Goal: Information Seeking & Learning: Learn about a topic

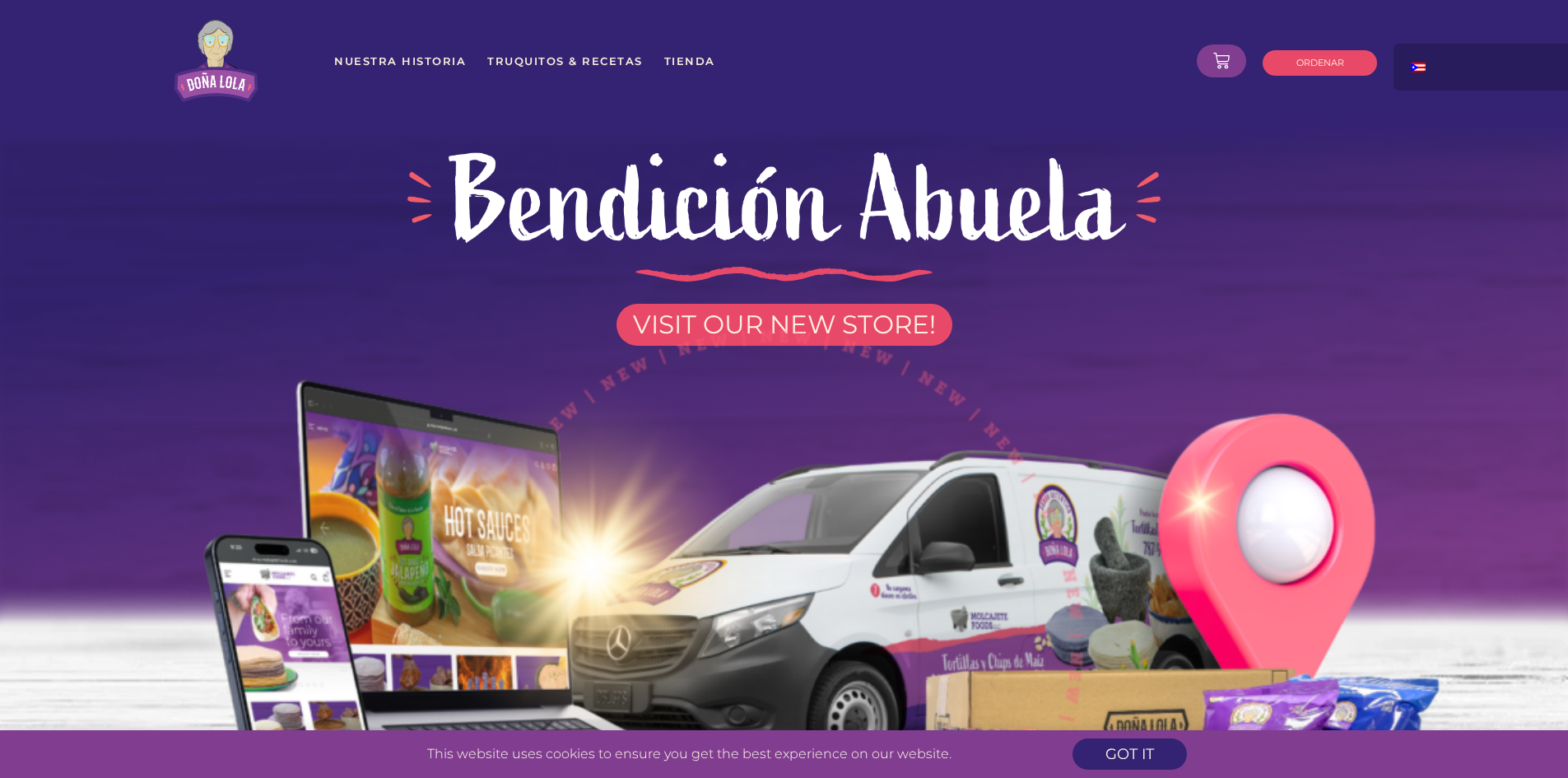
click at [878, 320] on img at bounding box center [784, 630] width 1412 height 693
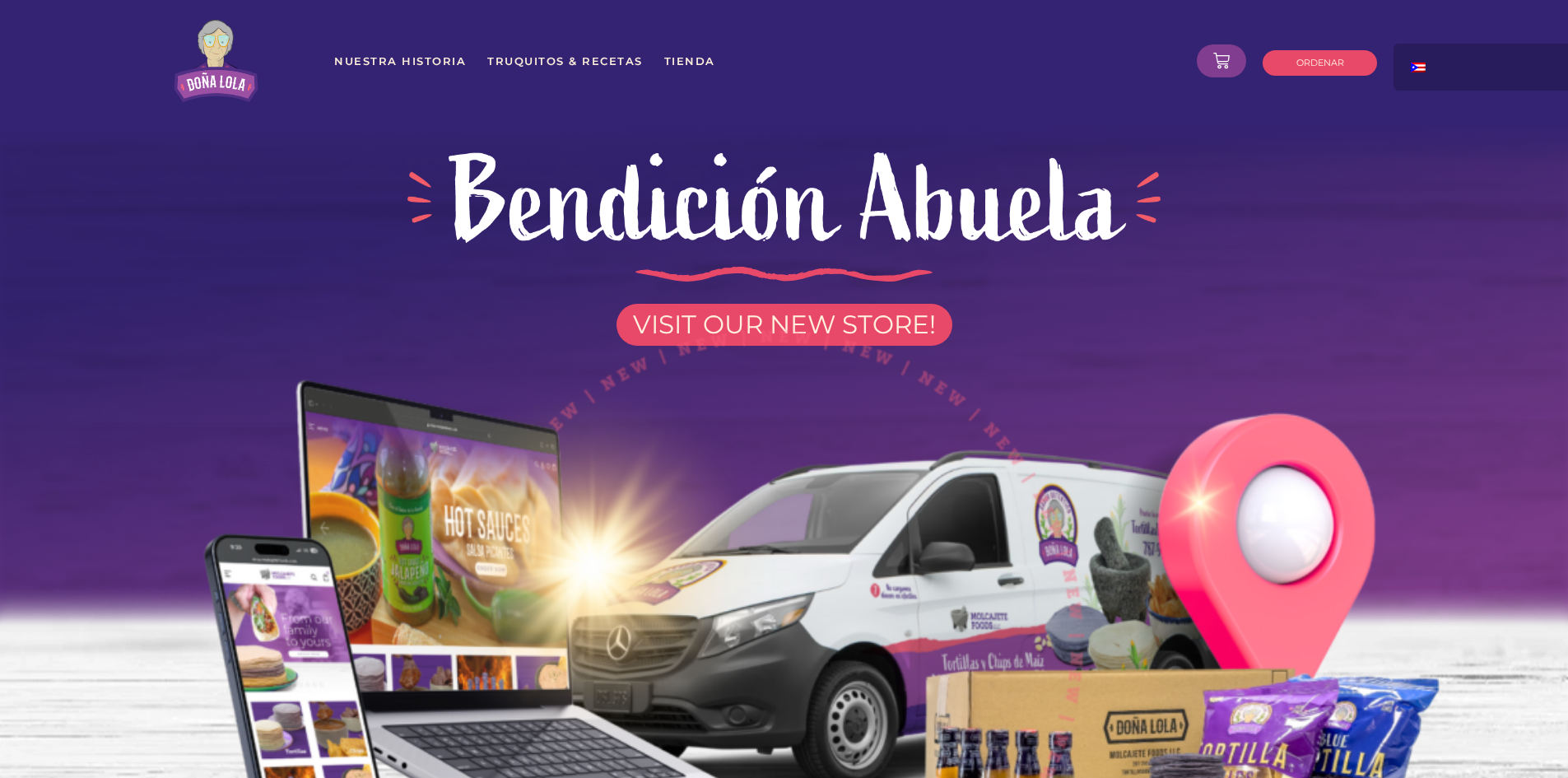
click at [734, 326] on img at bounding box center [784, 630] width 1412 height 693
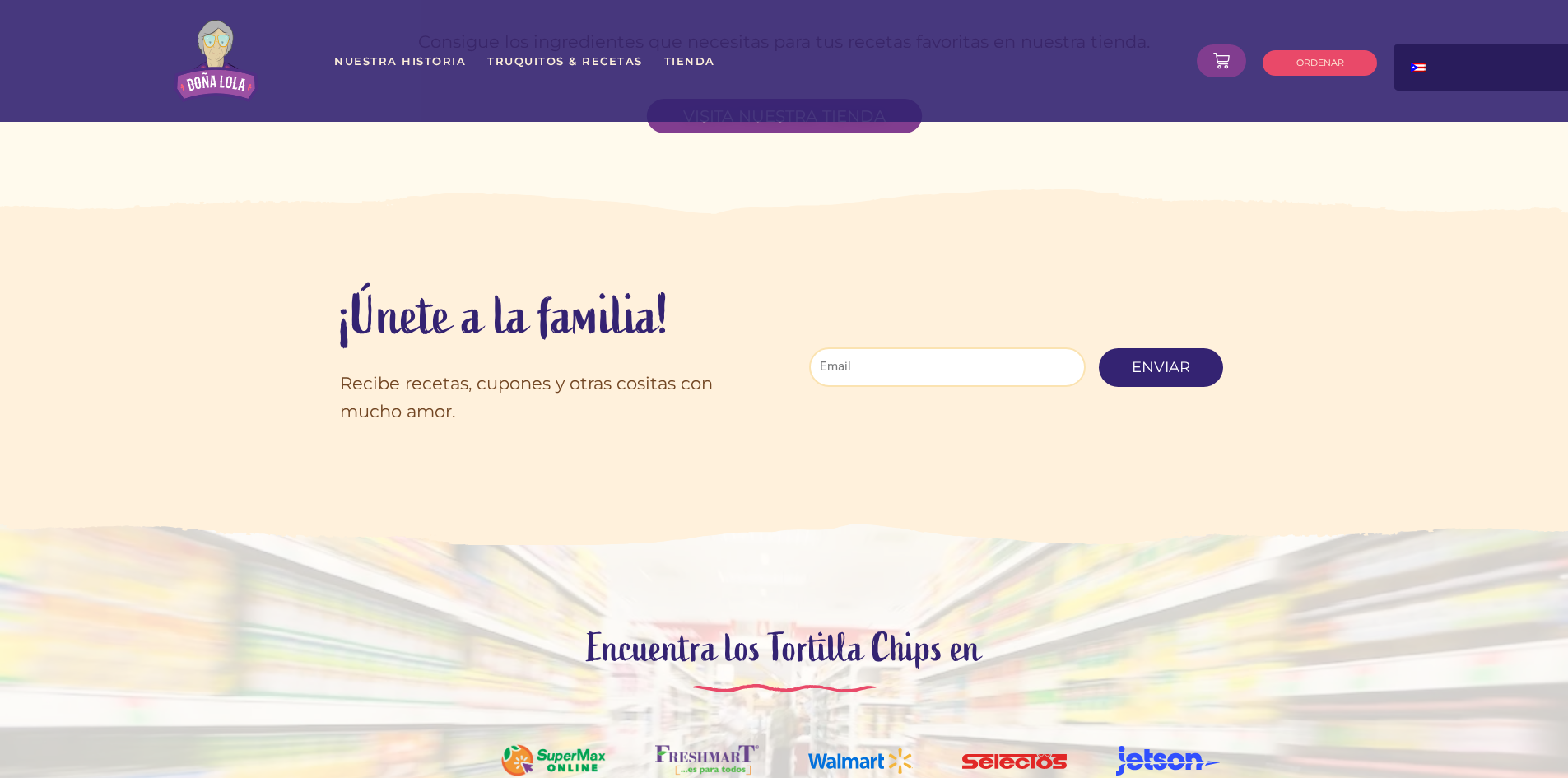
scroll to position [5085, 0]
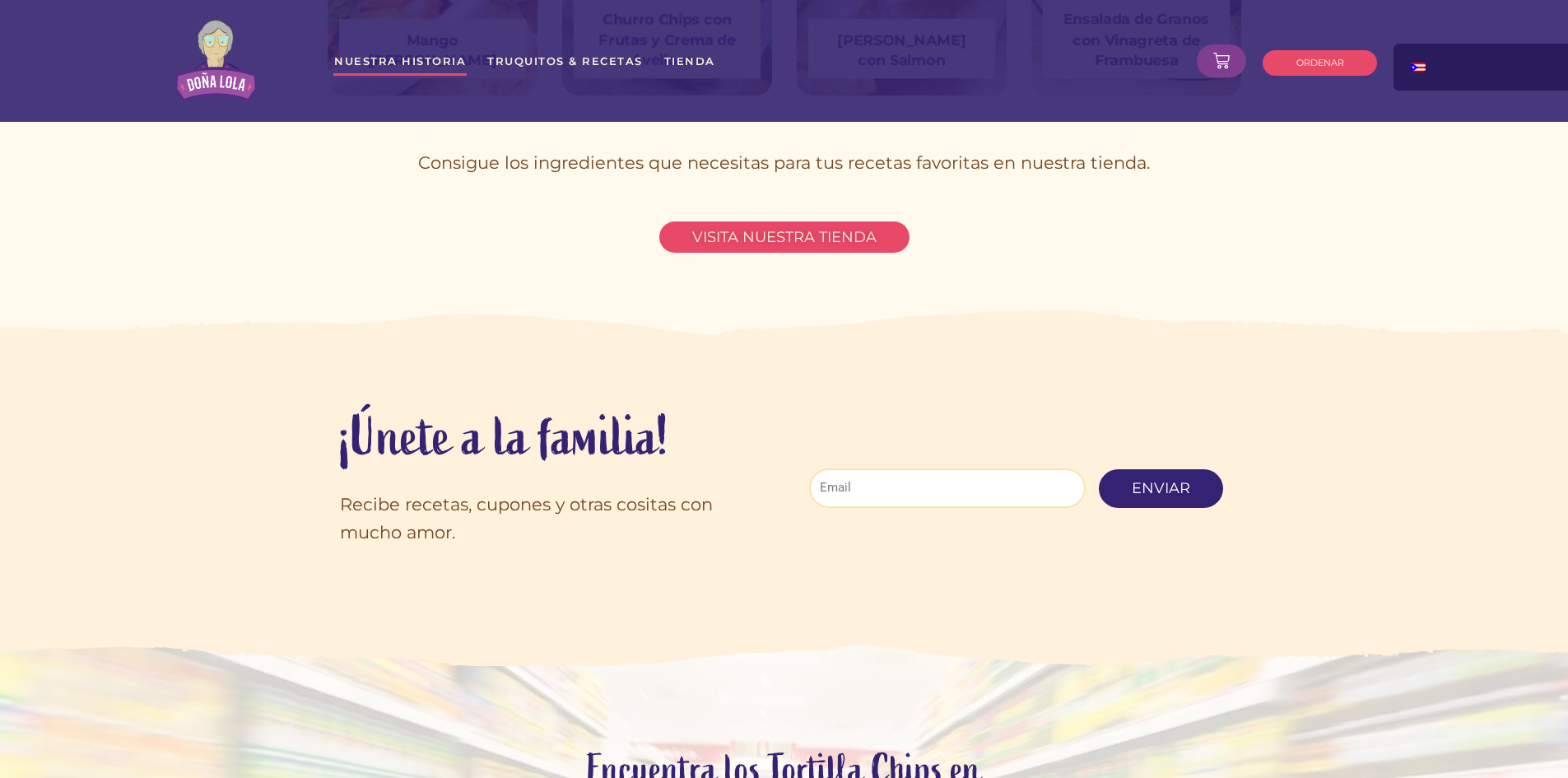
click at [387, 71] on link "Nuestra Historia" at bounding box center [400, 60] width 133 height 30
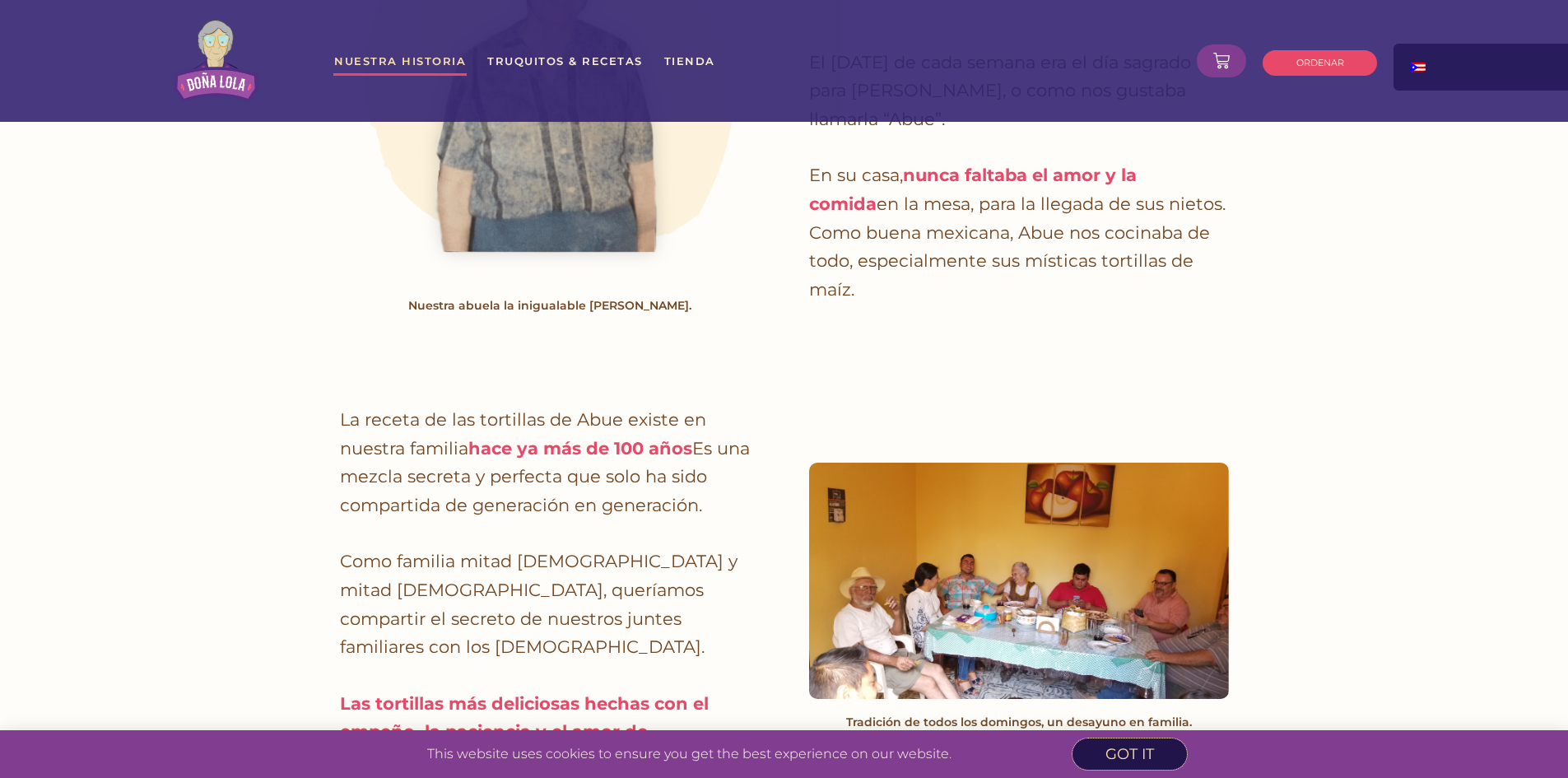
scroll to position [577, 0]
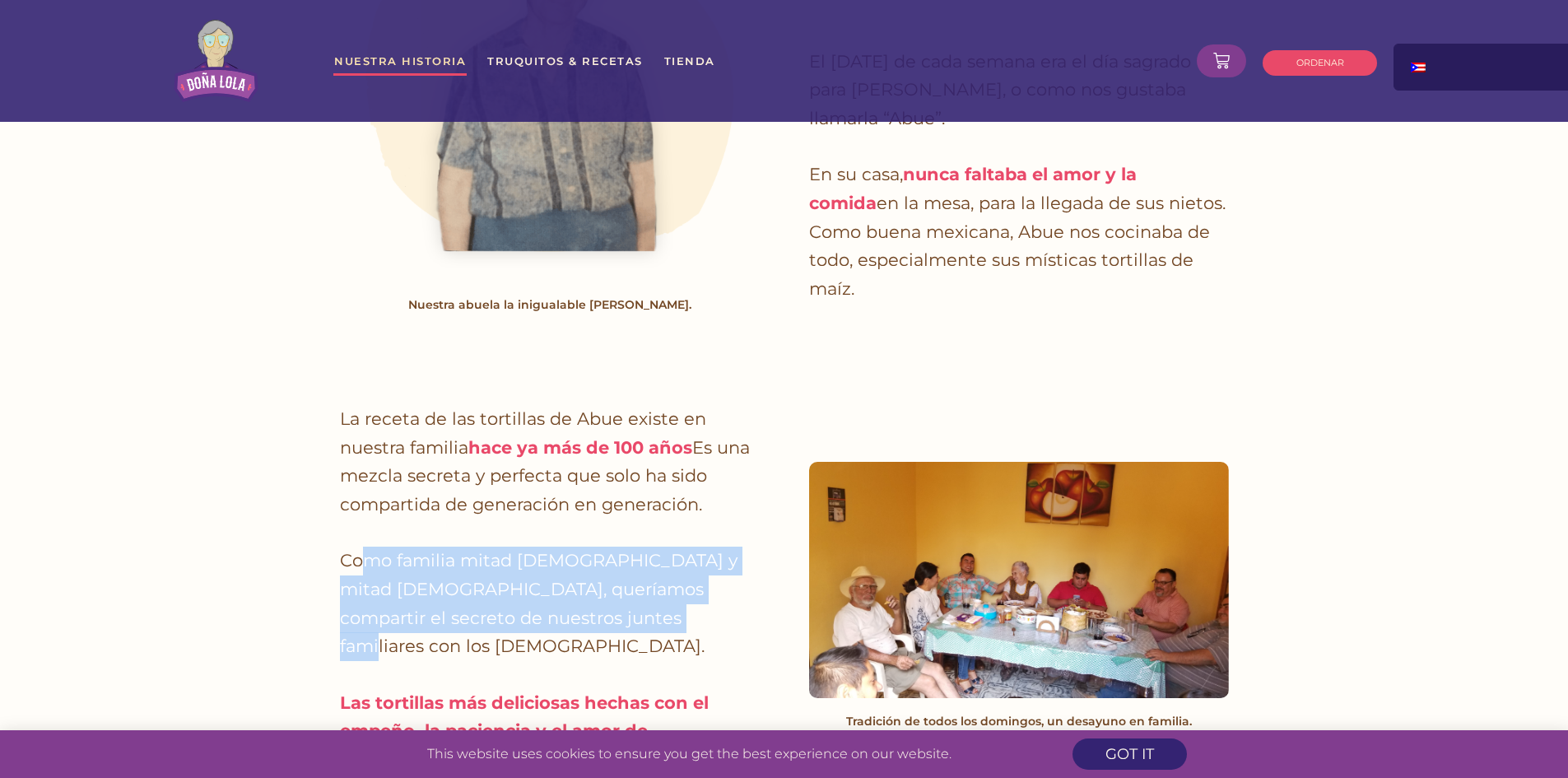
drag, startPoint x: 372, startPoint y: 557, endPoint x: 734, endPoint y: 612, distance: 366.2
click at [734, 612] on p "Como familia mitad [DEMOGRAPHIC_DATA] y mitad [DEMOGRAPHIC_DATA], queríamos com…" at bounding box center [549, 604] width 420 height 114
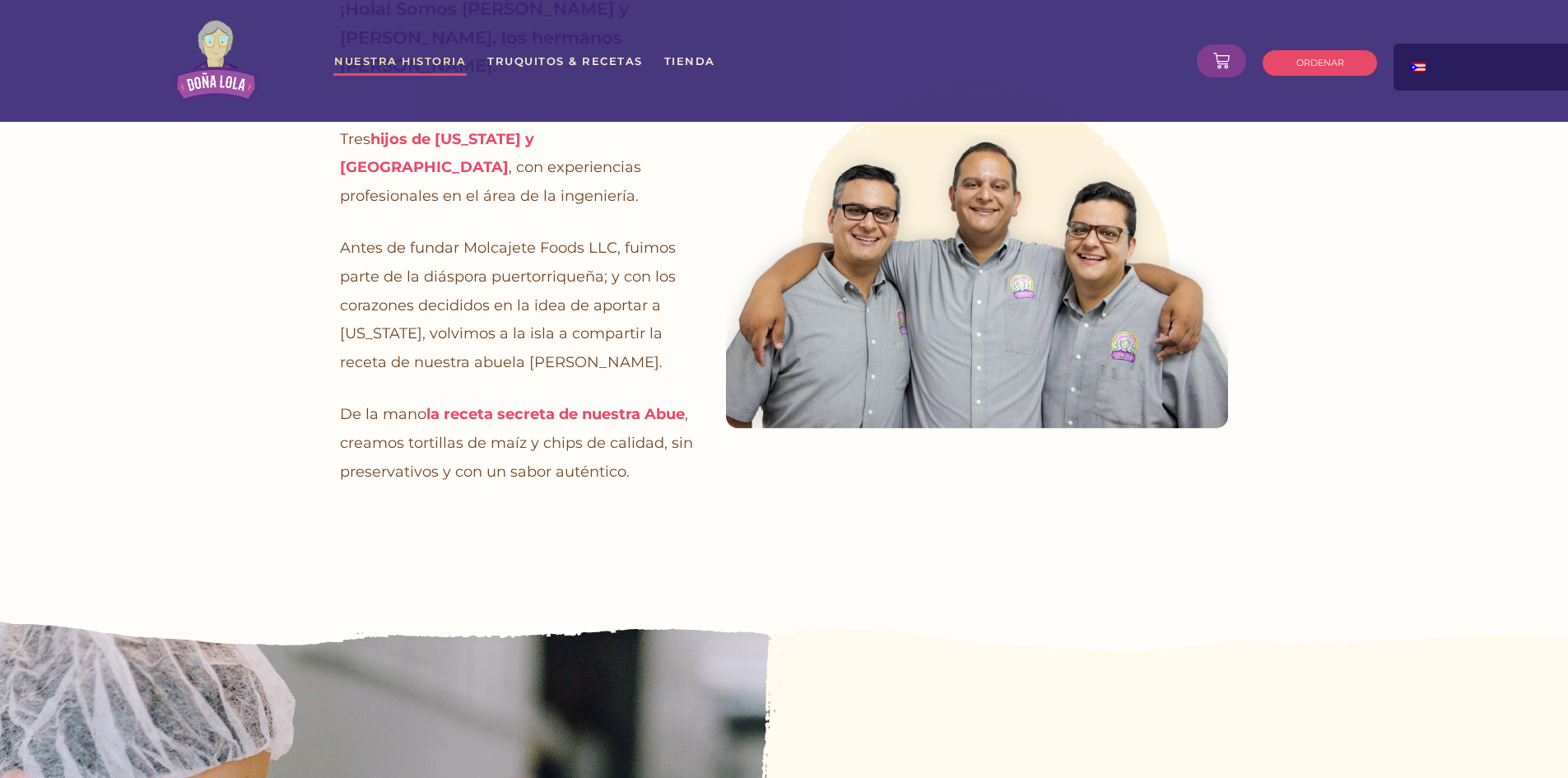
scroll to position [2388, 0]
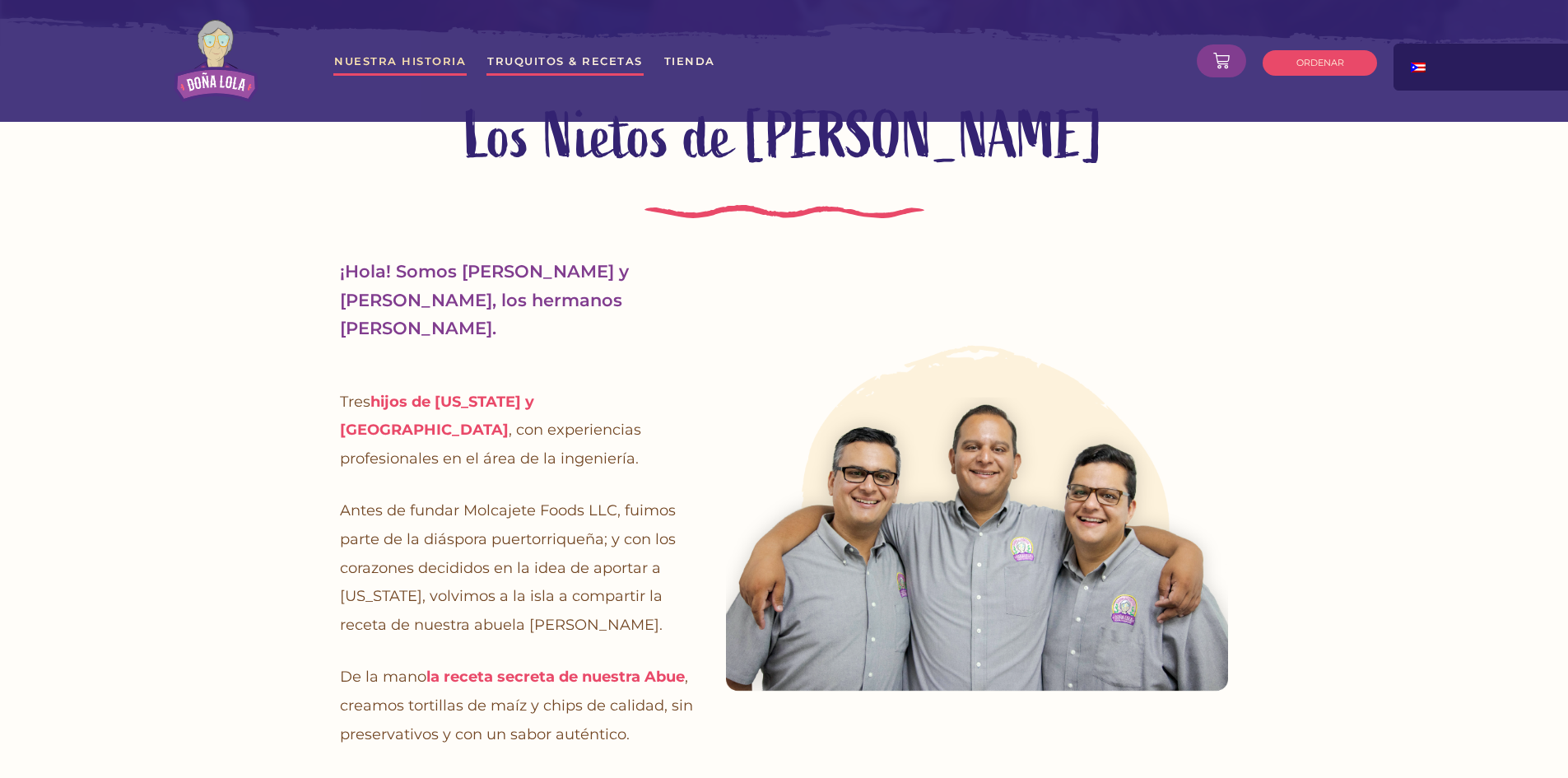
click at [585, 63] on link "Truquitos & Recetas" at bounding box center [565, 60] width 157 height 30
